Goal: Navigation & Orientation: Go to known website

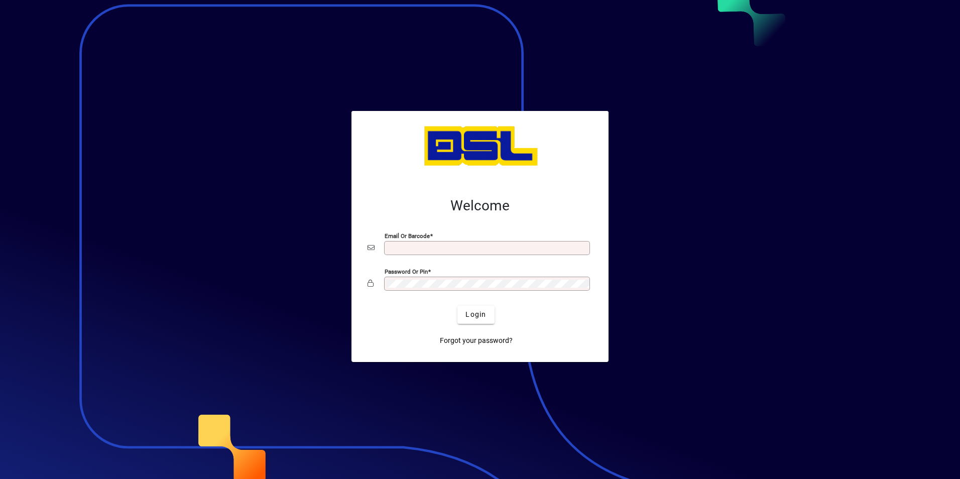
type input "**********"
click at [704, 220] on div at bounding box center [480, 239] width 960 height 479
click at [475, 313] on span "Login" at bounding box center [475, 314] width 21 height 11
